Goal: Transaction & Acquisition: Purchase product/service

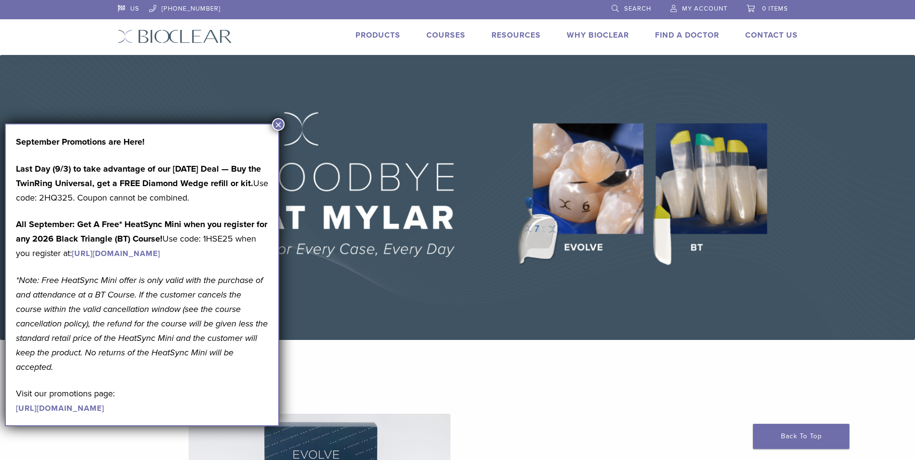
click at [701, 6] on span "My Account" at bounding box center [704, 9] width 45 height 8
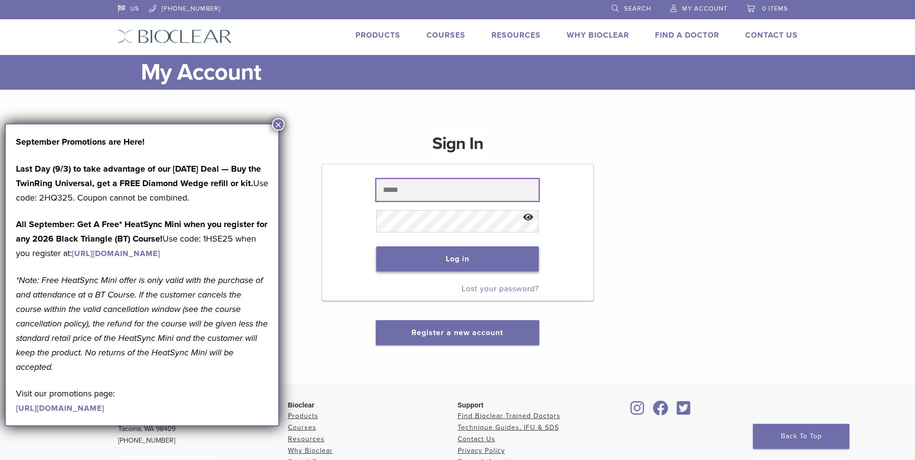
type input "**********"
click at [441, 255] on button "Log in" at bounding box center [457, 259] width 163 height 25
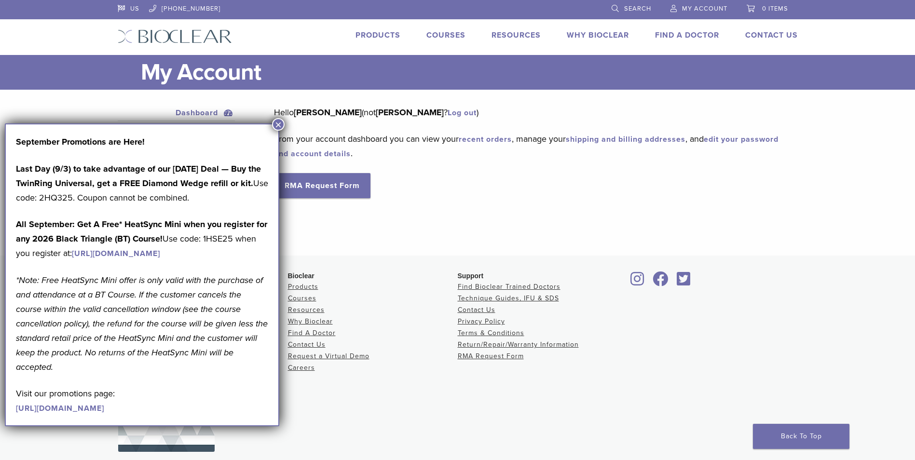
click at [276, 123] on button "×" at bounding box center [278, 124] width 13 height 13
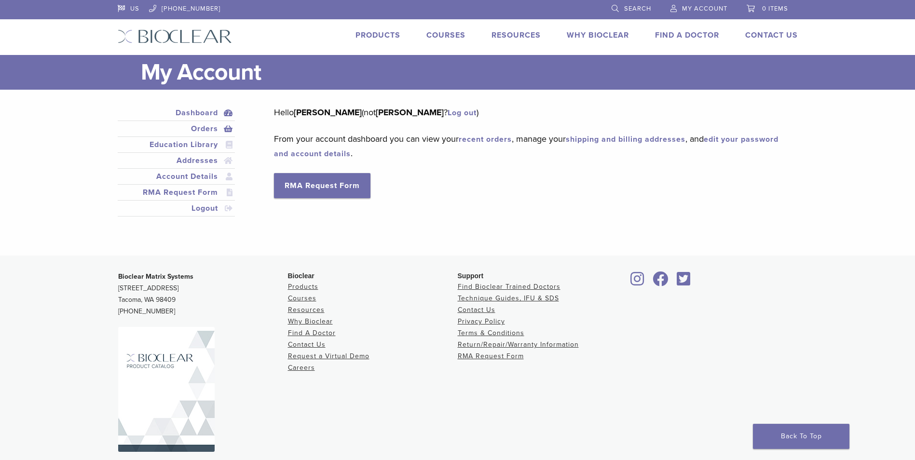
click at [209, 127] on link "Orders" at bounding box center [177, 129] width 114 height 12
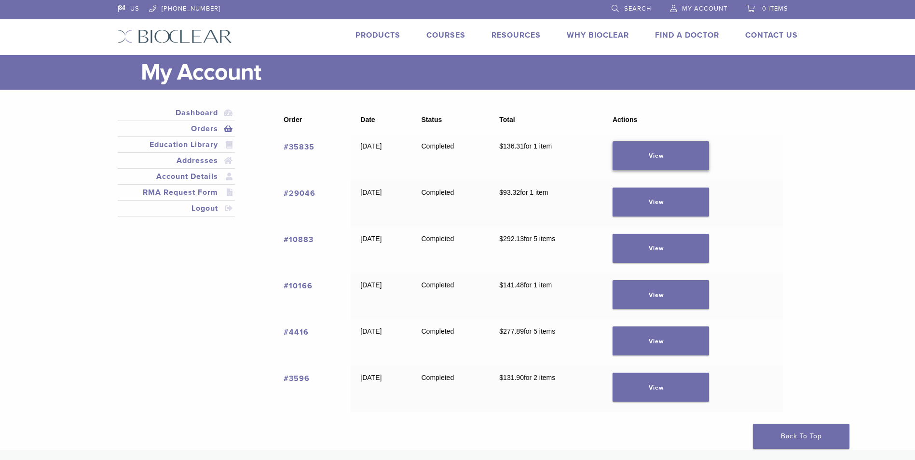
click at [674, 154] on link "View" at bounding box center [661, 155] width 96 height 29
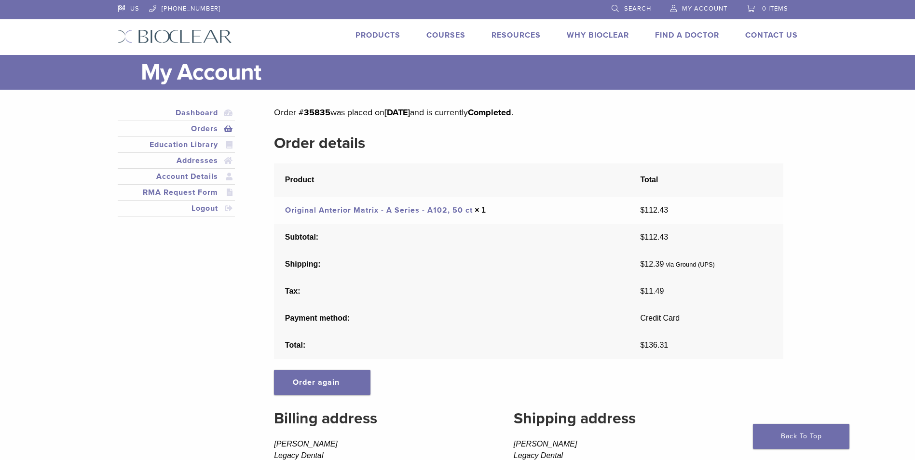
click at [375, 31] on link "Products" at bounding box center [378, 35] width 45 height 10
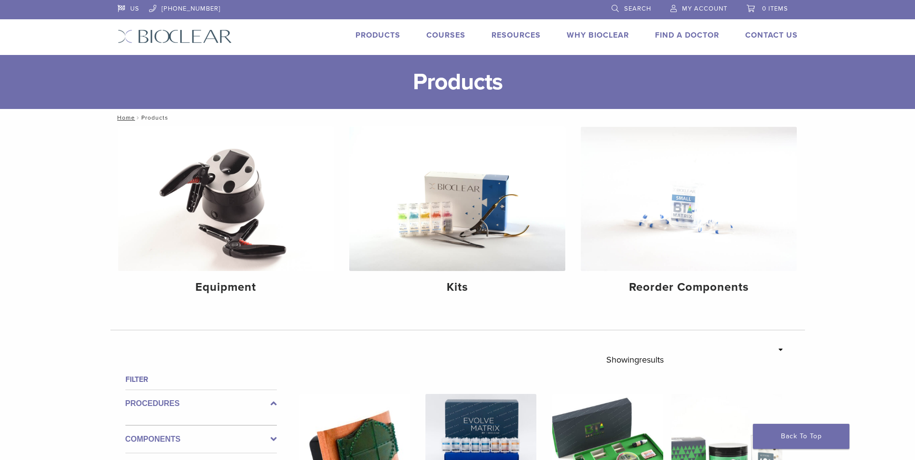
click at [626, 8] on span "Search" at bounding box center [637, 9] width 27 height 8
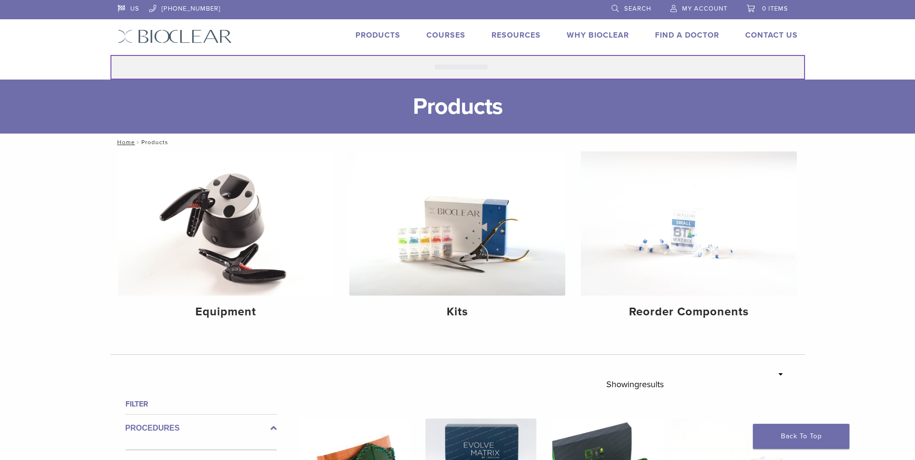
click at [480, 70] on input "Search for:" at bounding box center [457, 67] width 695 height 25
type input "****"
click at [110, 55] on button "Search" at bounding box center [110, 55] width 0 height 0
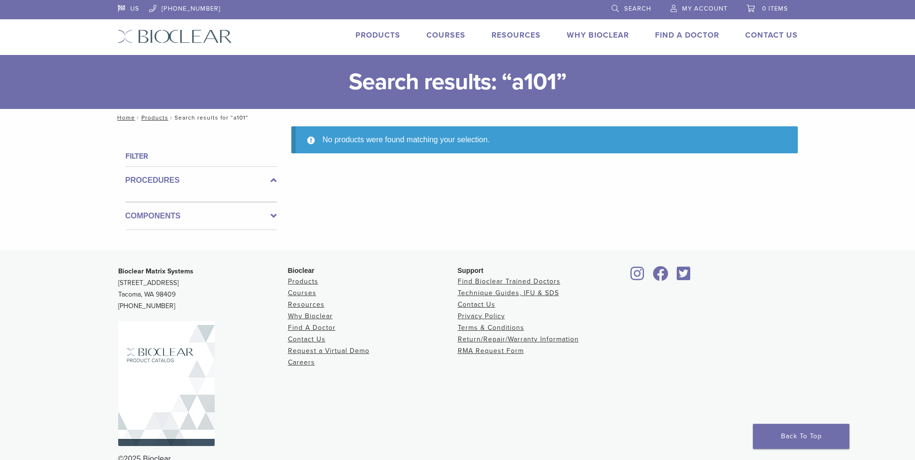
click at [369, 34] on link "Products" at bounding box center [378, 35] width 45 height 10
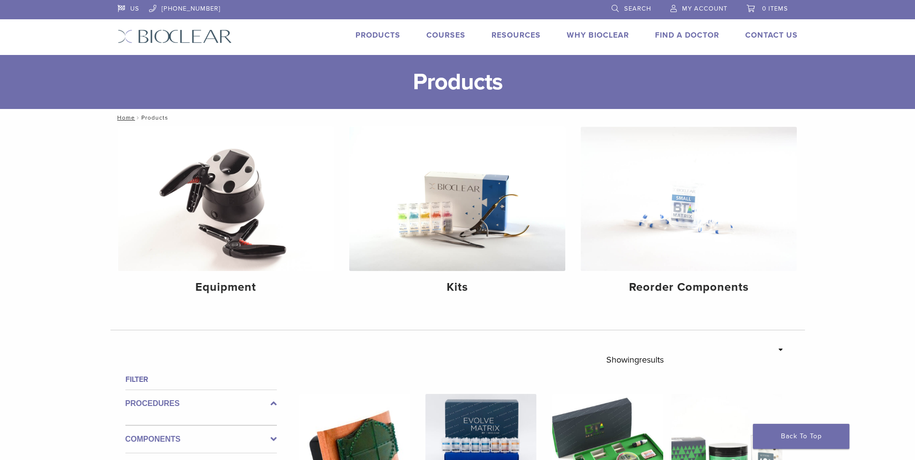
click at [685, 6] on span "My Account" at bounding box center [704, 9] width 45 height 8
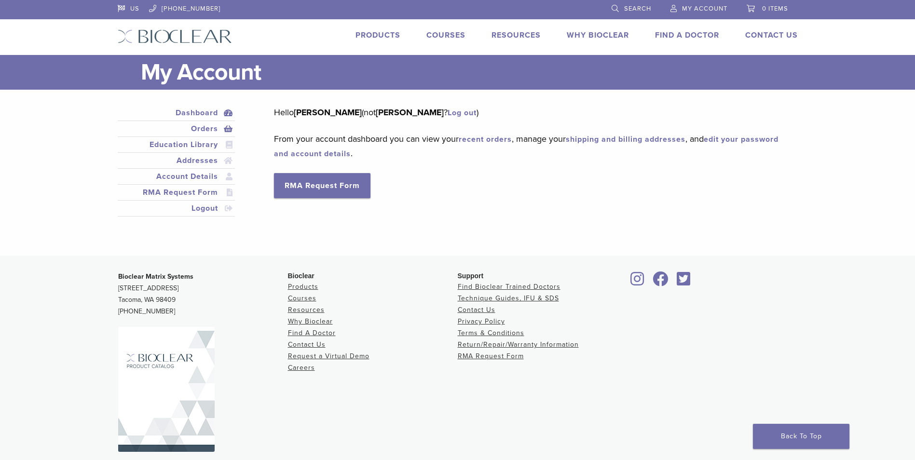
click at [200, 126] on link "Orders" at bounding box center [177, 129] width 114 height 12
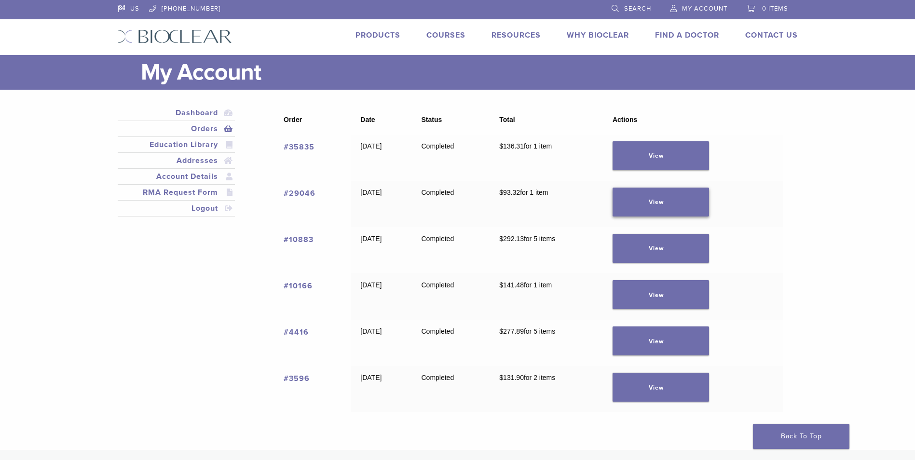
click at [647, 195] on link "View" at bounding box center [661, 202] width 96 height 29
click at [650, 247] on link "View" at bounding box center [661, 248] width 96 height 29
click at [644, 289] on link "View" at bounding box center [661, 294] width 96 height 29
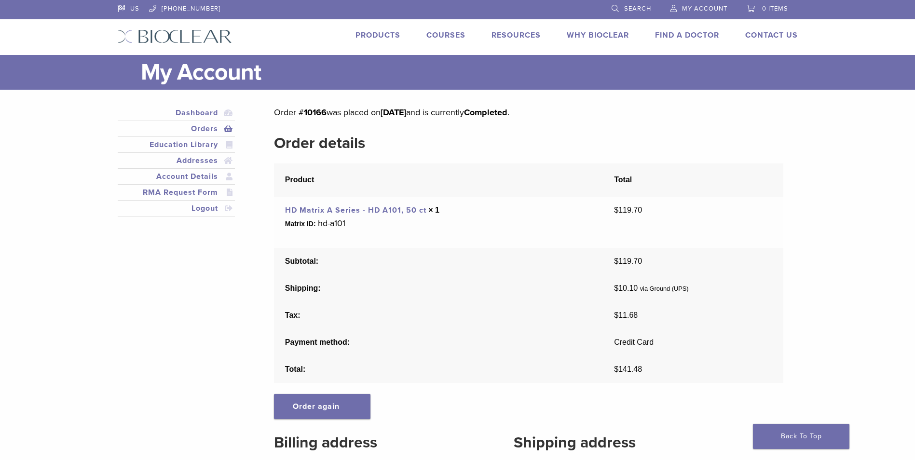
click at [371, 206] on link "HD Matrix A Series - HD A101, 50 ct" at bounding box center [355, 211] width 141 height 10
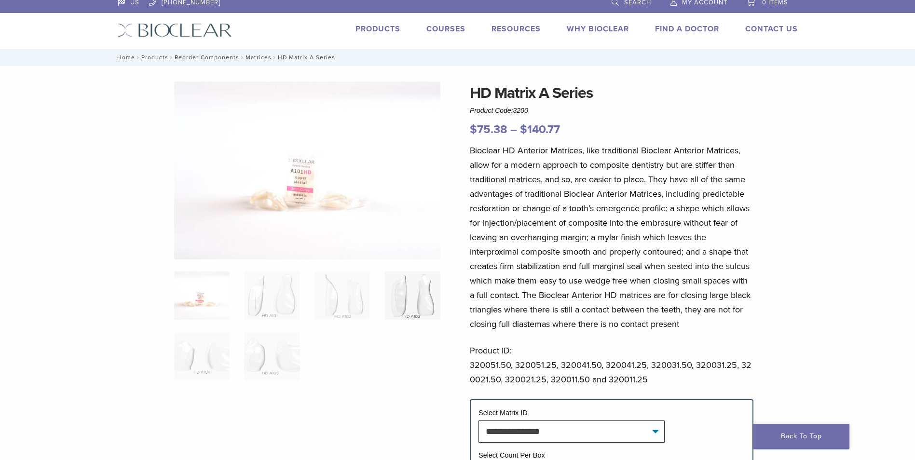
scroll to position [48, 0]
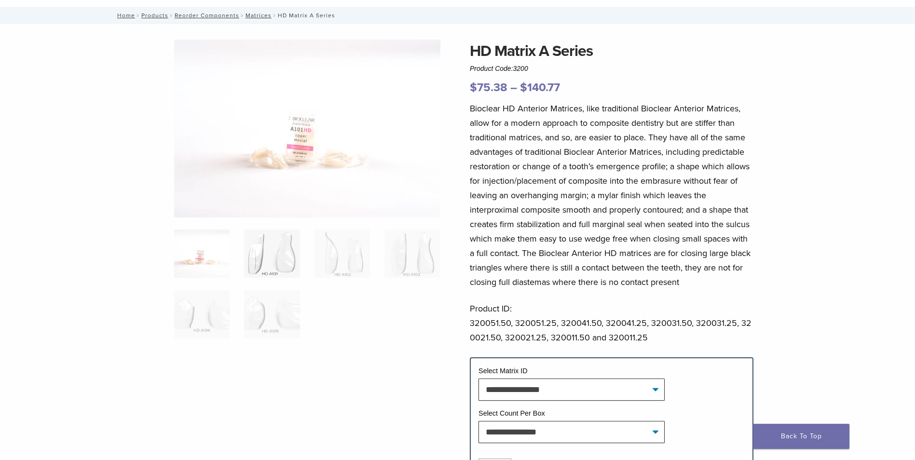
click at [282, 260] on img at bounding box center [271, 254] width 55 height 48
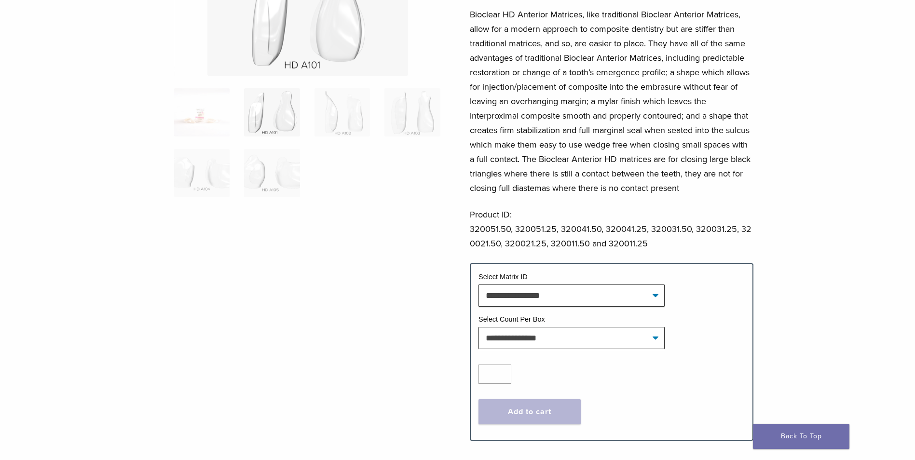
scroll to position [145, 0]
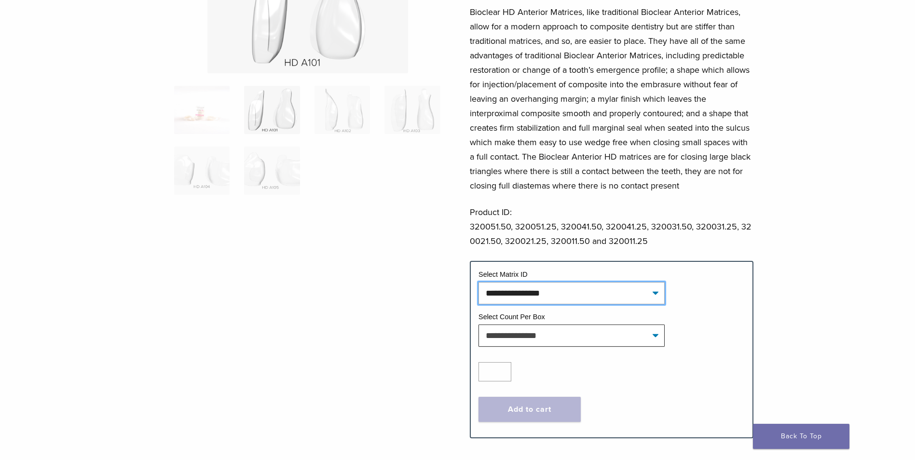
click at [528, 289] on select "**********" at bounding box center [572, 293] width 186 height 22
click at [396, 236] on div at bounding box center [307, 183] width 266 height 480
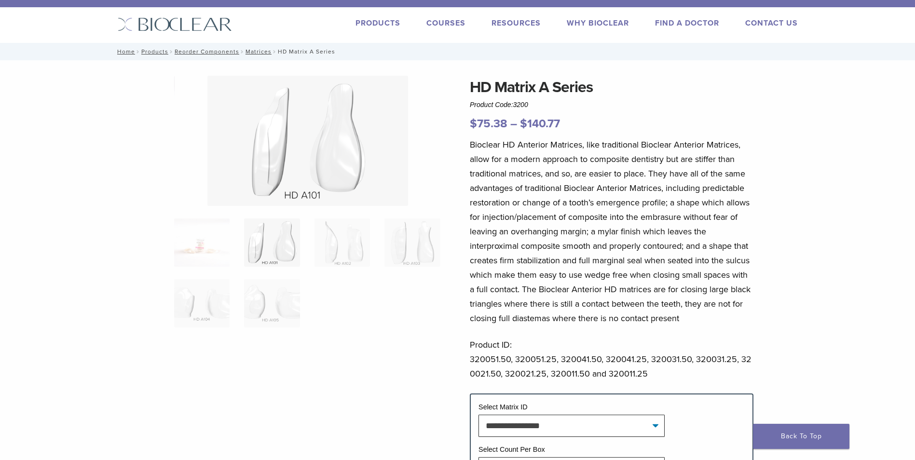
scroll to position [0, 0]
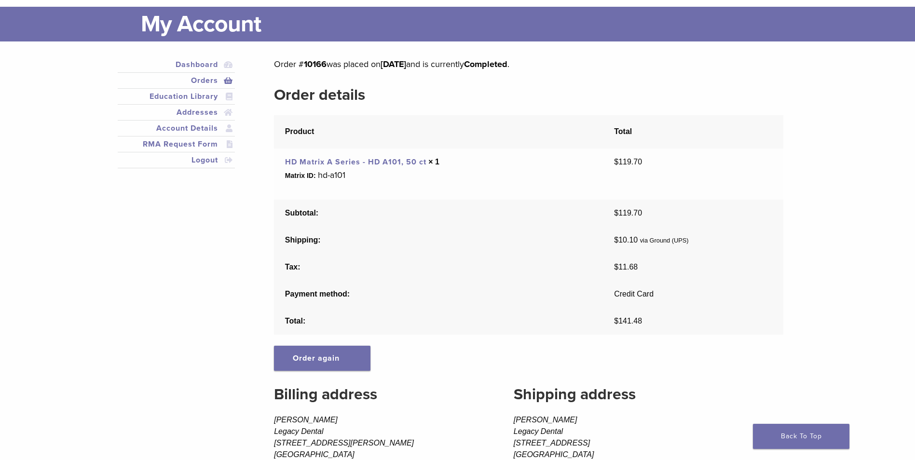
scroll to position [96, 0]
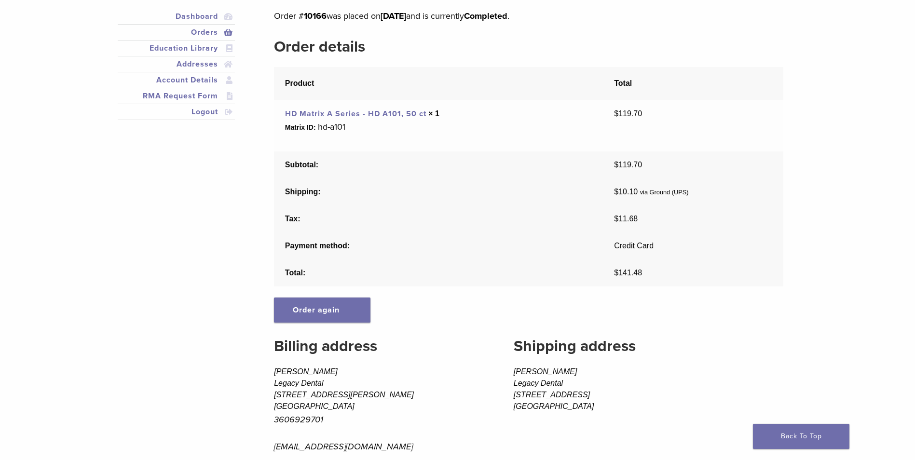
click at [398, 113] on link "HD Matrix A Series - HD A101, 50 ct" at bounding box center [355, 114] width 141 height 10
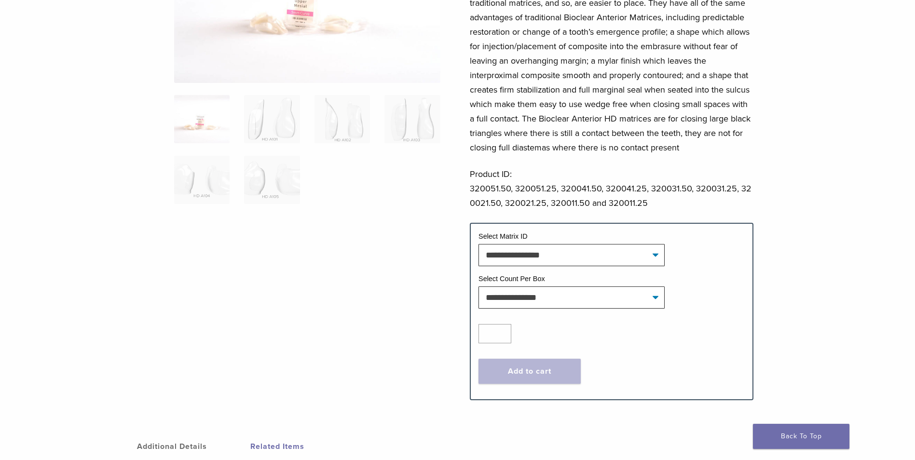
scroll to position [193, 0]
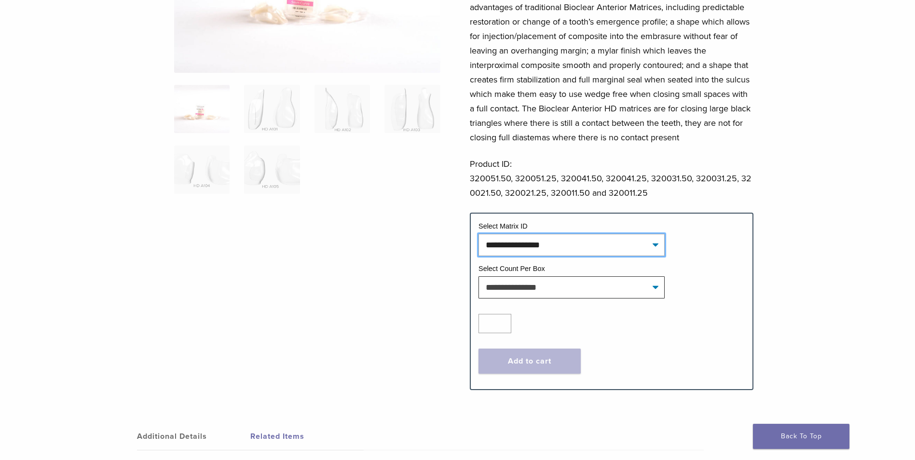
click at [529, 241] on select "**********" at bounding box center [572, 245] width 186 height 22
click at [479, 234] on select "**********" at bounding box center [572, 245] width 186 height 22
select select "*******"
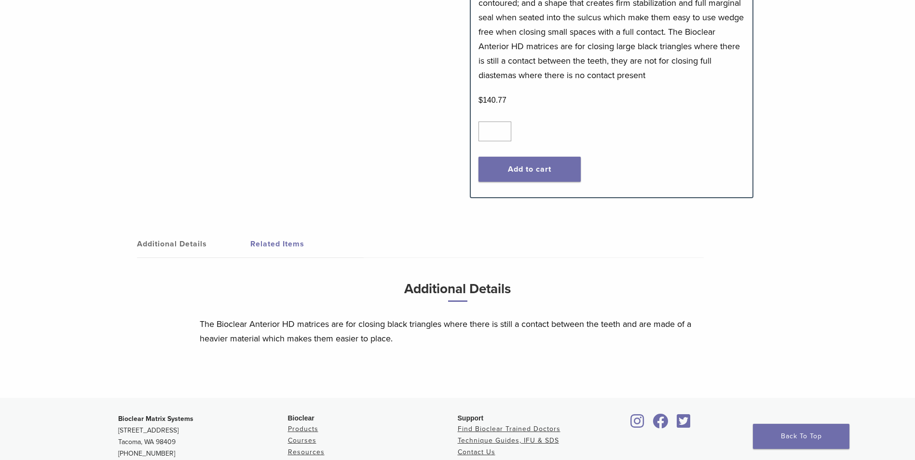
scroll to position [627, 0]
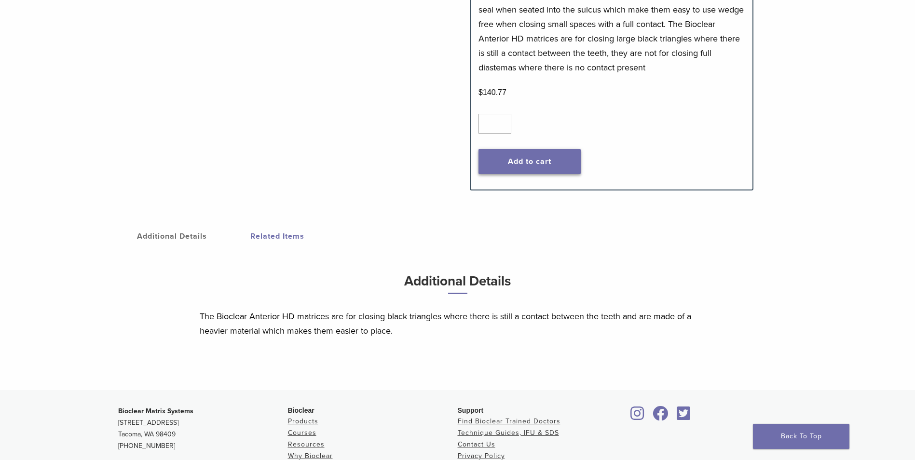
click at [518, 163] on button "Add to cart" at bounding box center [530, 161] width 102 height 25
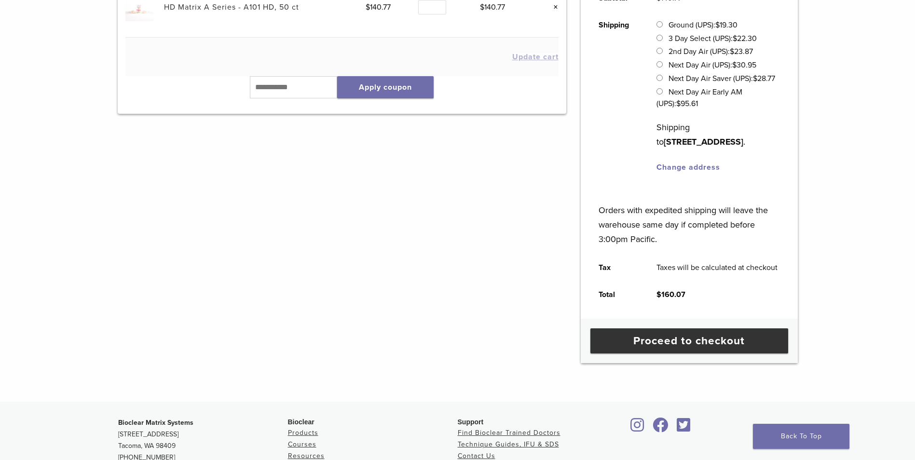
scroll to position [241, 0]
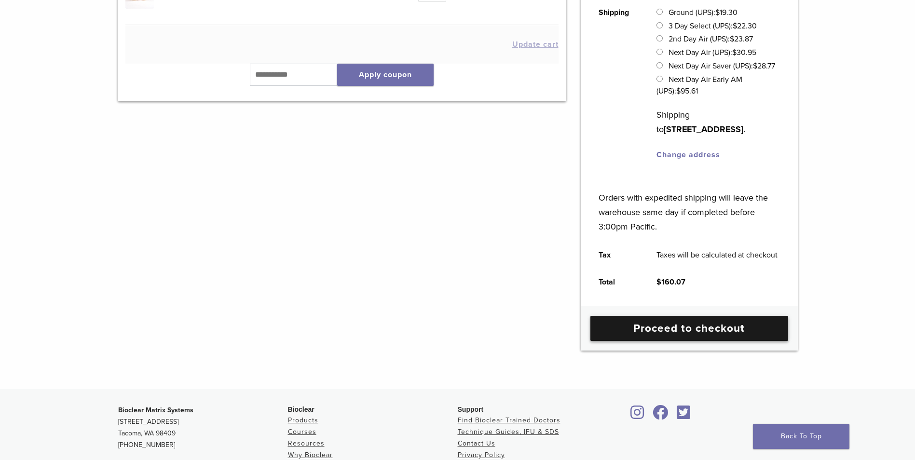
click at [667, 339] on link "Proceed to checkout" at bounding box center [689, 328] width 198 height 25
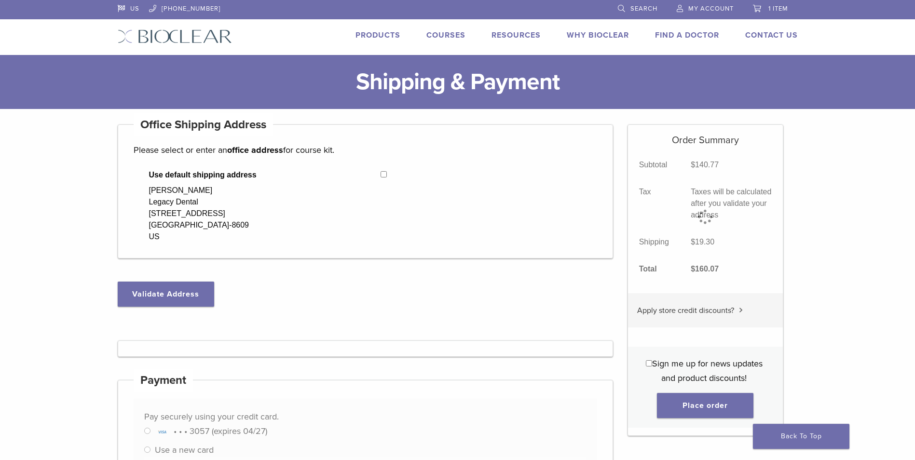
select select "**"
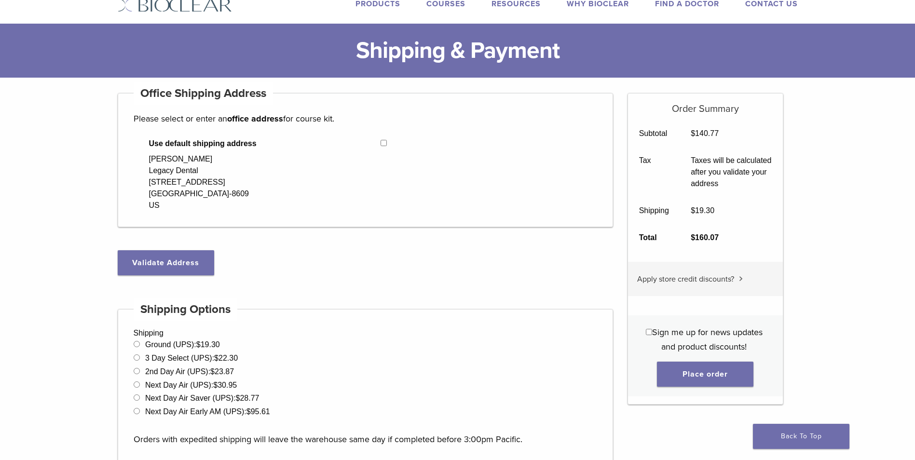
scroll to position [48, 0]
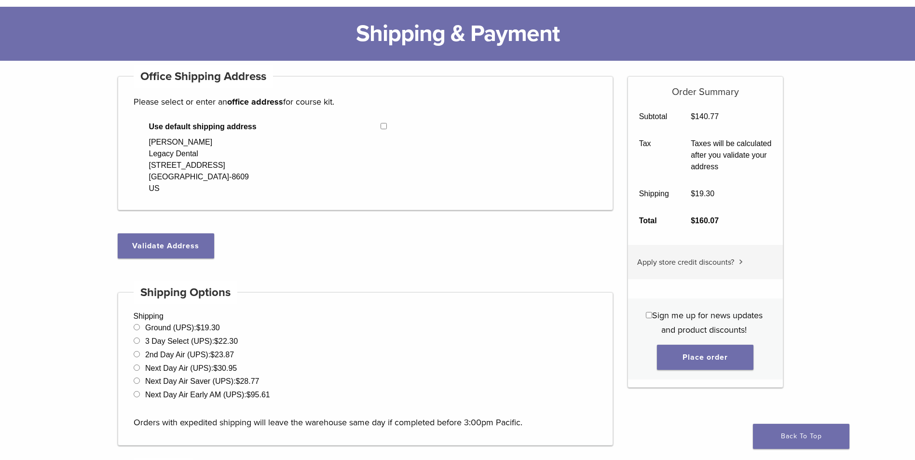
click at [714, 260] on span "Apply store credit discounts?" at bounding box center [685, 263] width 97 height 10
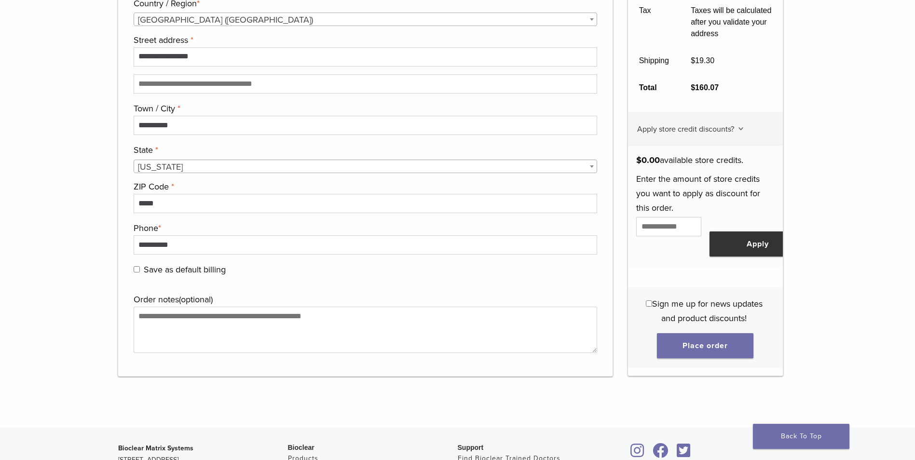
scroll to position [820, 0]
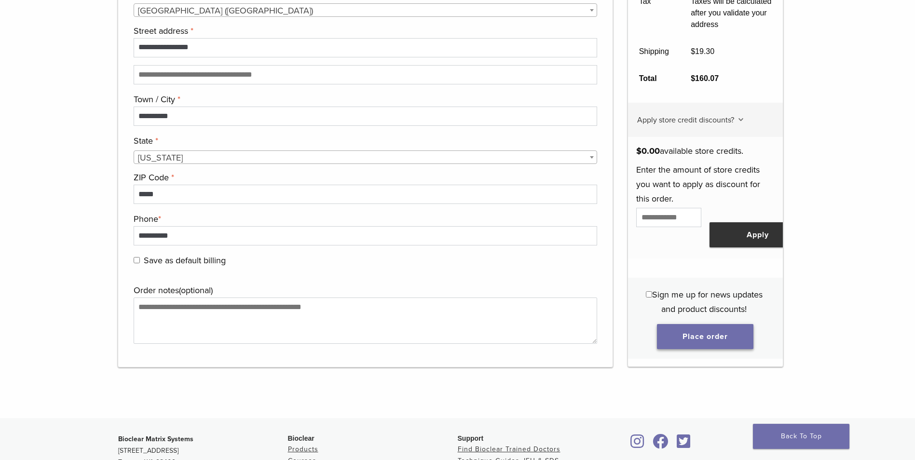
click at [694, 341] on button "Place order" at bounding box center [705, 337] width 96 height 25
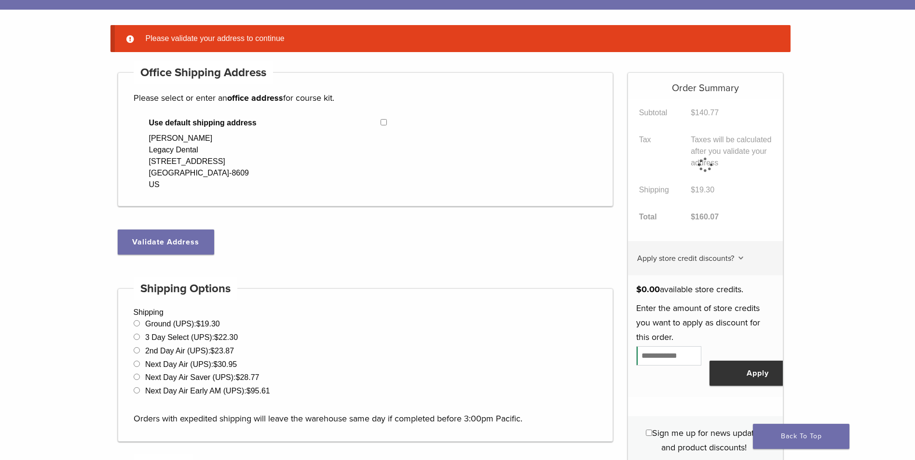
scroll to position [76, 0]
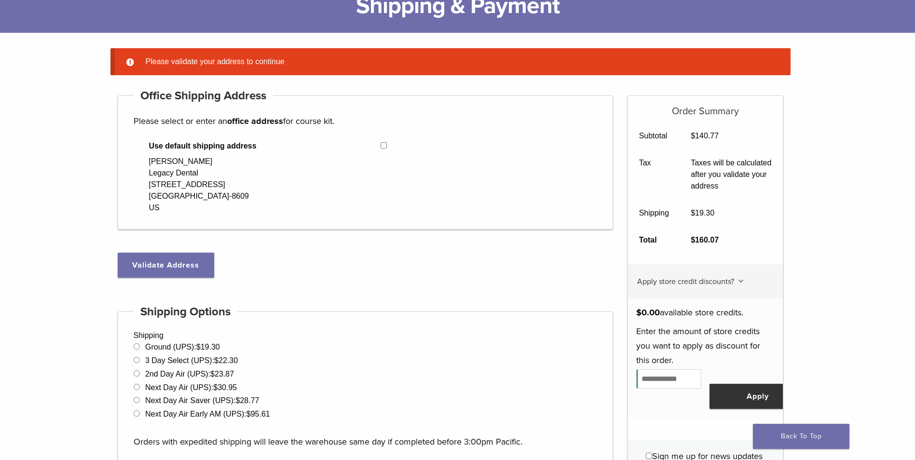
click at [242, 176] on div "[PERSON_NAME] Legacy Dental [STREET_ADDRESS][PERSON_NAME]" at bounding box center [199, 185] width 100 height 58
click at [194, 151] on span "Use default shipping address" at bounding box center [265, 146] width 232 height 12
click at [173, 264] on button "Validate Address" at bounding box center [166, 265] width 96 height 25
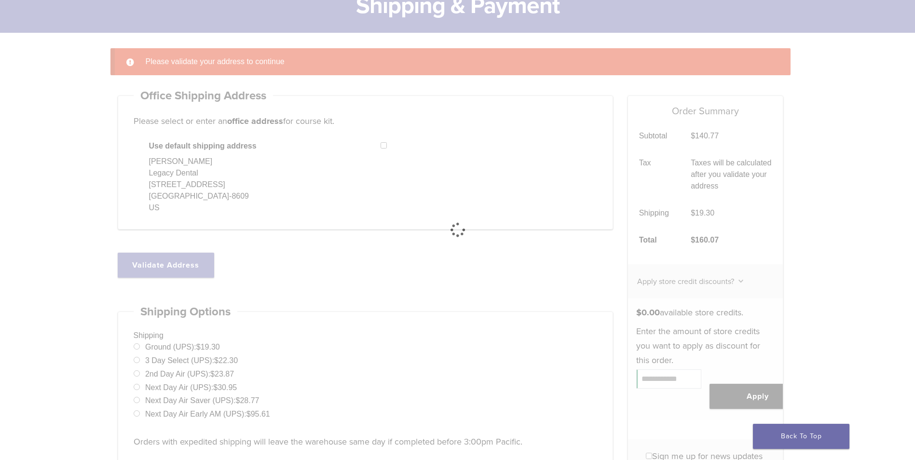
select select "**"
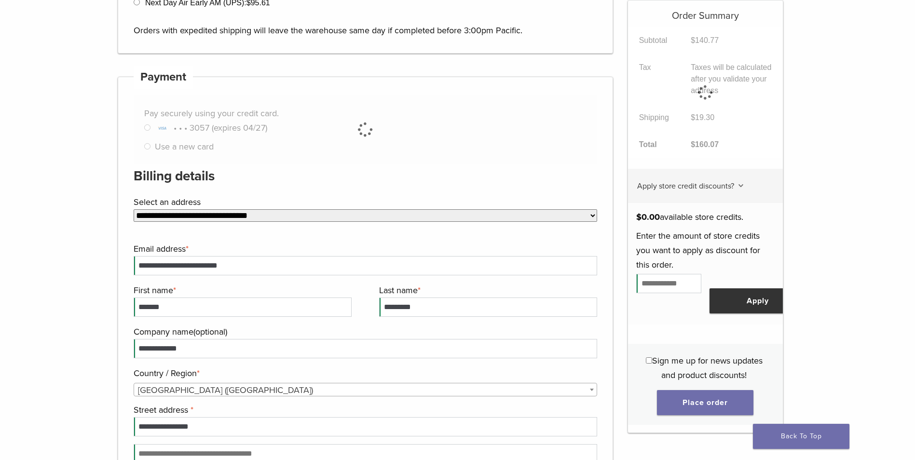
scroll to position [848, 0]
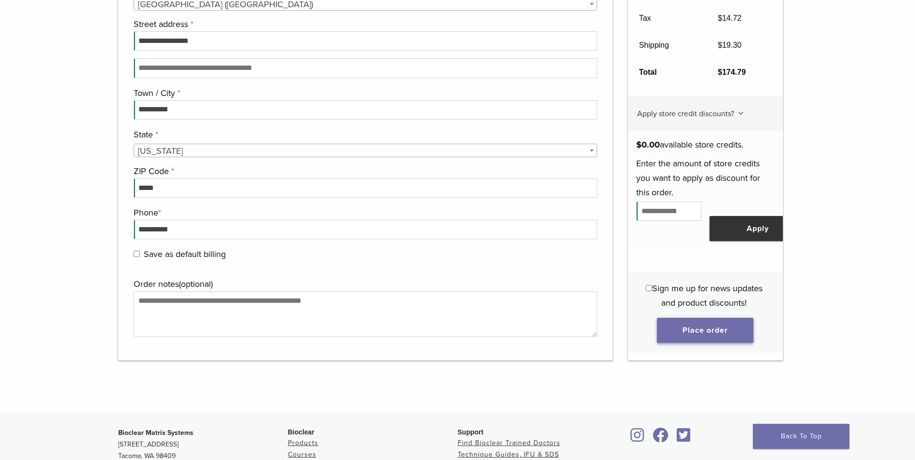
click at [711, 333] on button "Place order" at bounding box center [705, 330] width 96 height 25
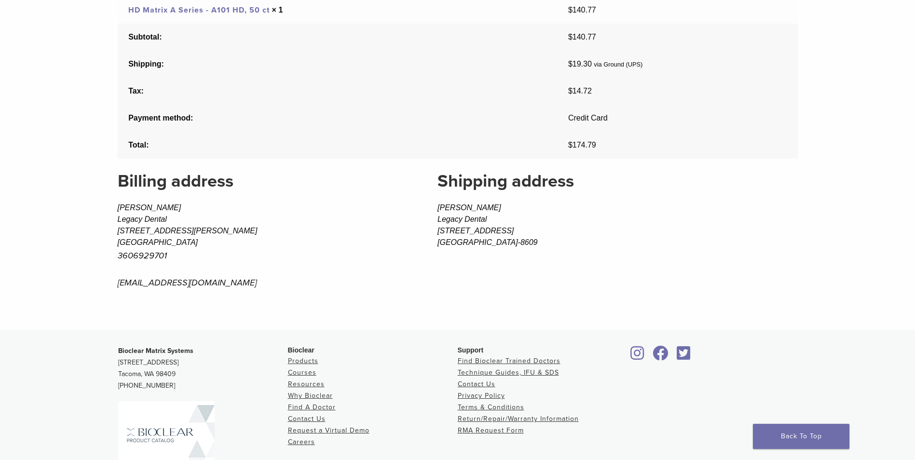
scroll to position [549, 0]
